Goal: Information Seeking & Learning: Learn about a topic

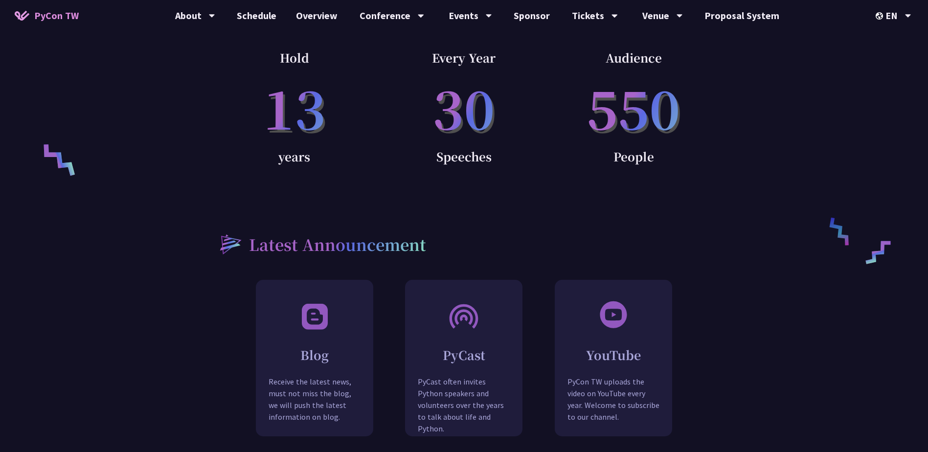
scroll to position [734, 0]
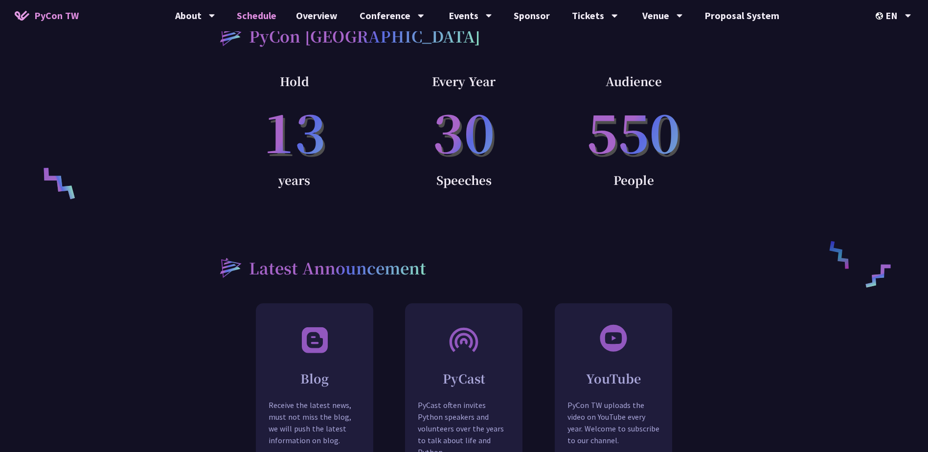
click at [267, 18] on link "Schedule" at bounding box center [256, 15] width 59 height 31
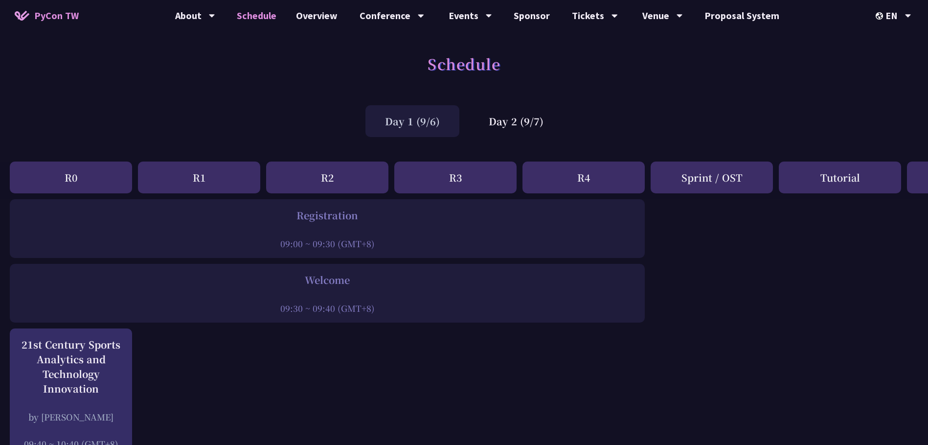
click at [756, 128] on div "Day 1 (9/6) Day 2 (9/7)" at bounding box center [464, 121] width 928 height 42
click at [327, 20] on link "Overview" at bounding box center [316, 15] width 61 height 31
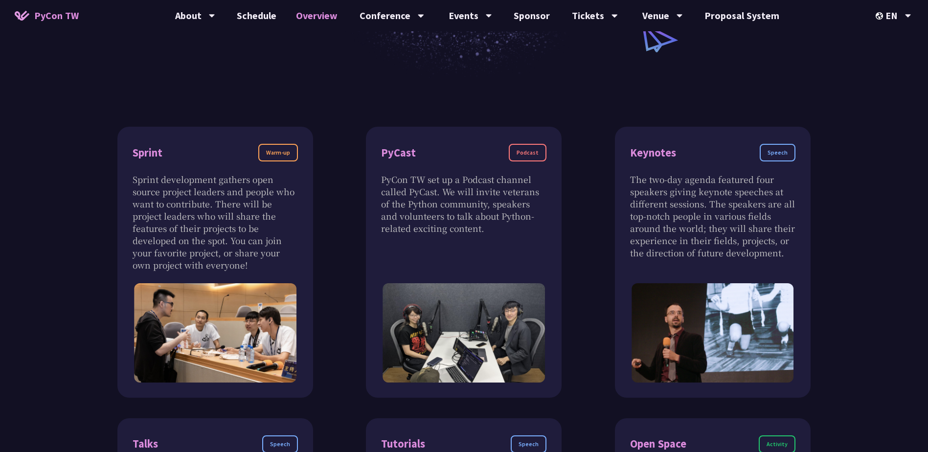
scroll to position [294, 0]
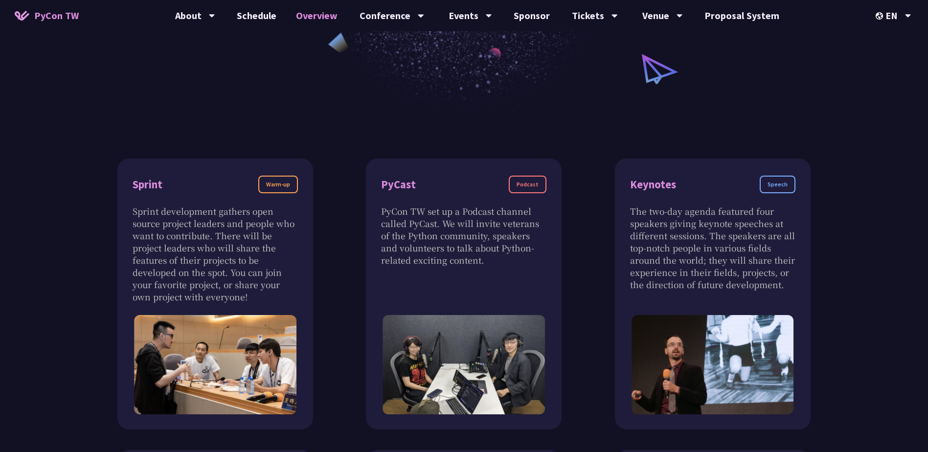
scroll to position [0, 0]
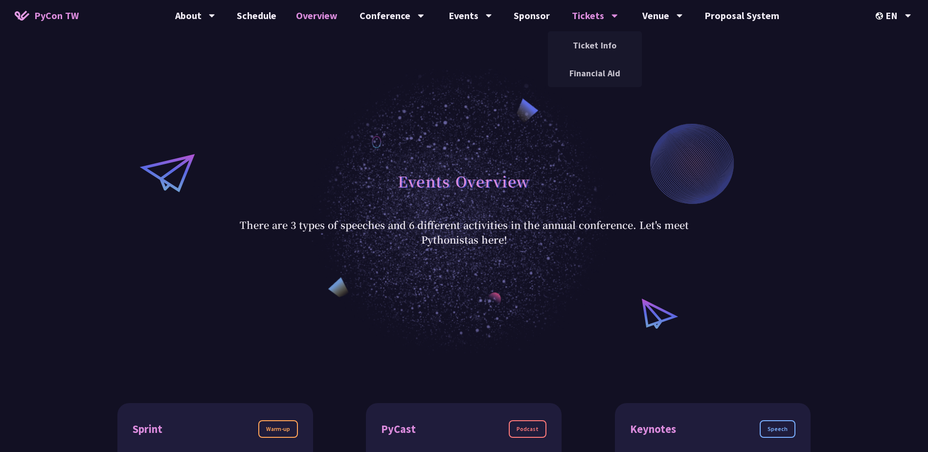
click at [587, 10] on div "Tickets" at bounding box center [595, 15] width 46 height 31
click at [734, 206] on div "Events Overview There are 3 types of speeches and 6 different activities in the…" at bounding box center [464, 207] width 928 height 296
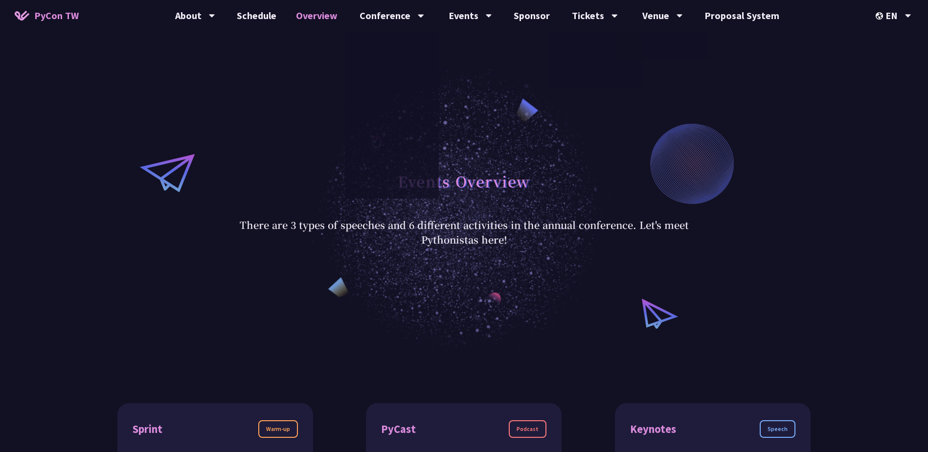
click at [818, 87] on div "Events Overview There are 3 types of speeches and 6 different activities in the…" at bounding box center [464, 207] width 928 height 296
